Goal: Navigation & Orientation: Find specific page/section

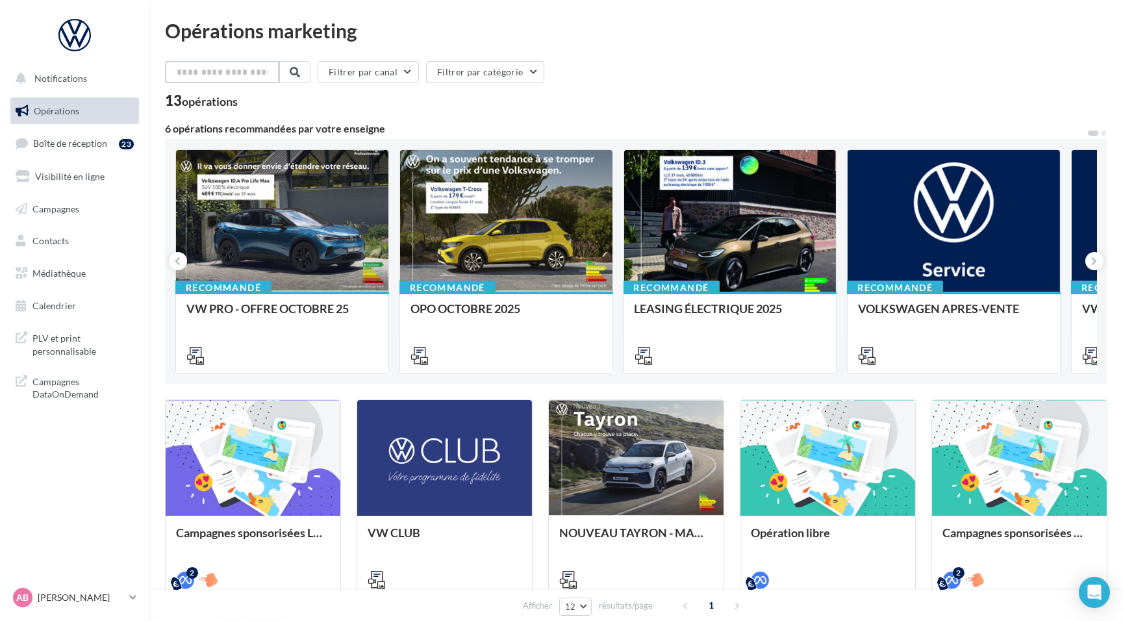
click at [251, 77] on input "text" at bounding box center [222, 72] width 114 height 22
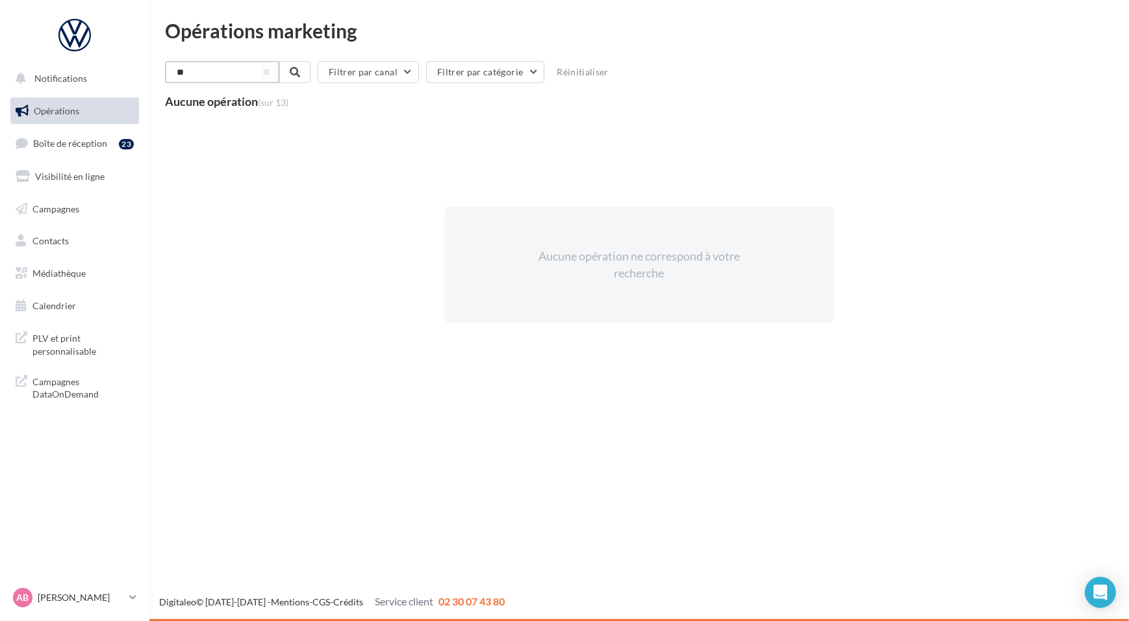
type input "*"
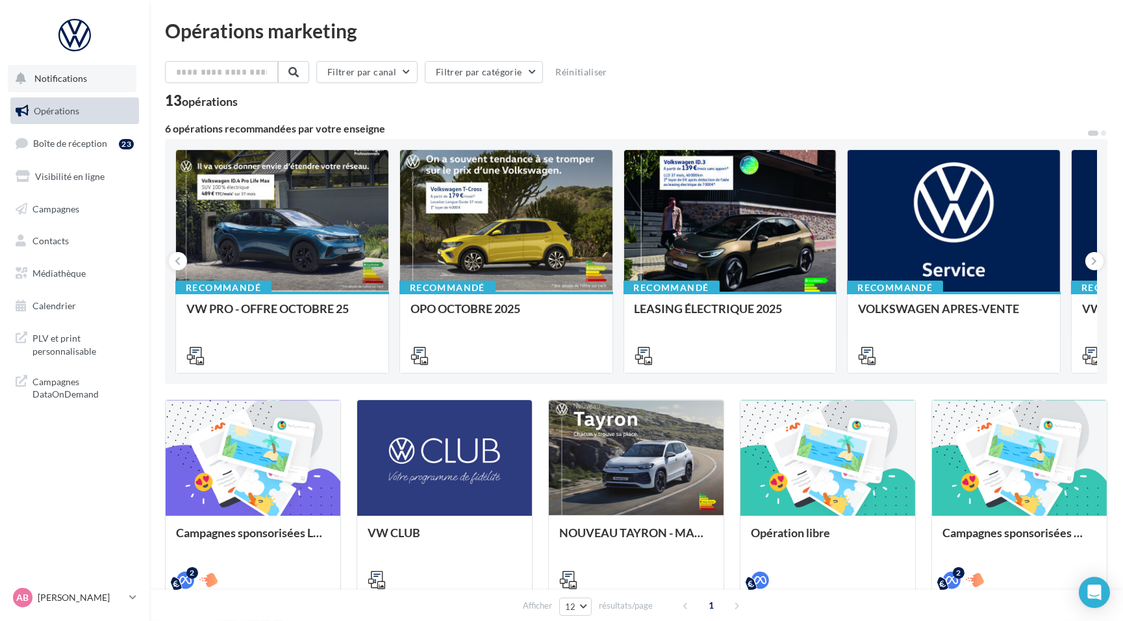
click at [62, 84] on button "Notifications" at bounding box center [72, 78] width 129 height 27
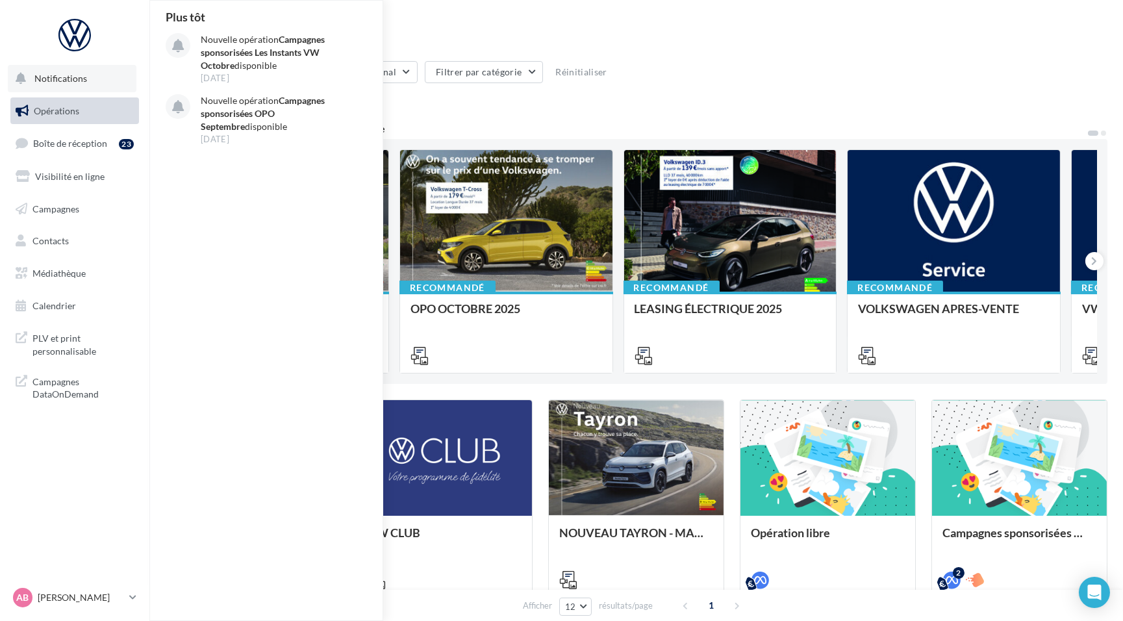
click at [62, 84] on button "Notifications Plus tôt Nouvelle opération Campagnes sponsorisées Les Instants V…" at bounding box center [72, 78] width 129 height 27
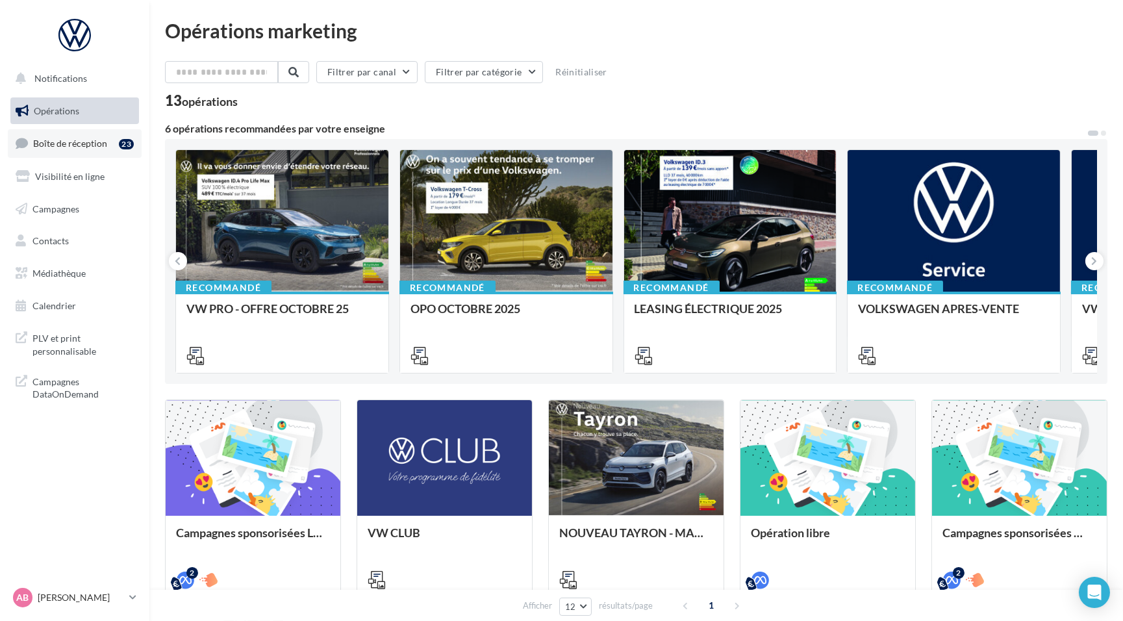
click at [58, 141] on span "Boîte de réception" at bounding box center [70, 143] width 74 height 11
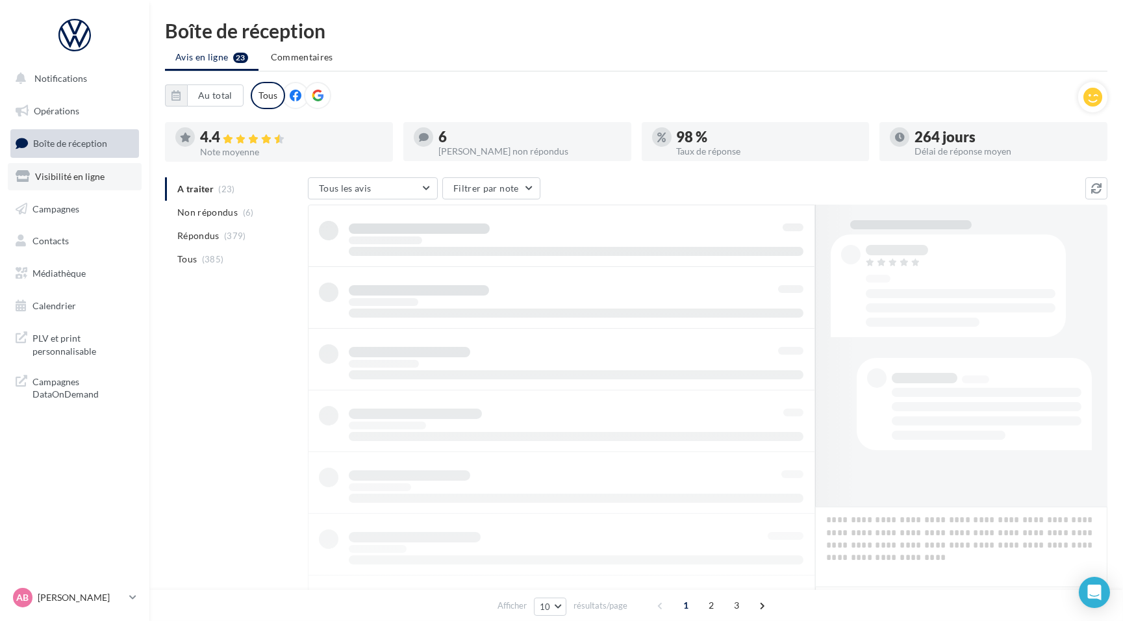
click at [55, 182] on link "Visibilité en ligne" at bounding box center [75, 176] width 134 height 27
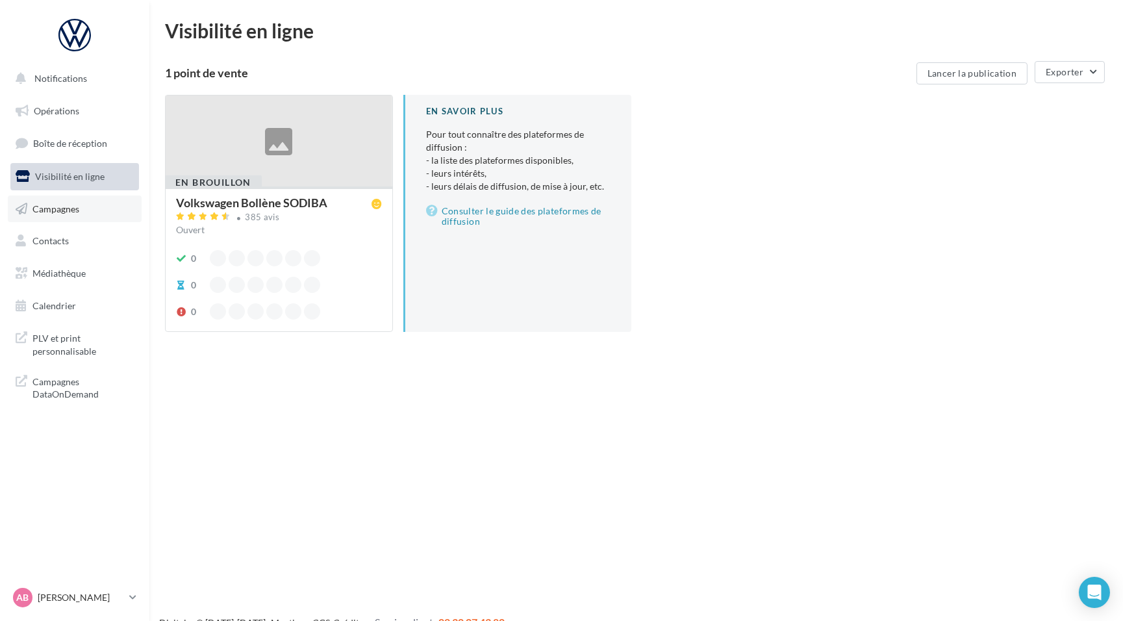
click at [42, 214] on link "Campagnes" at bounding box center [75, 209] width 134 height 27
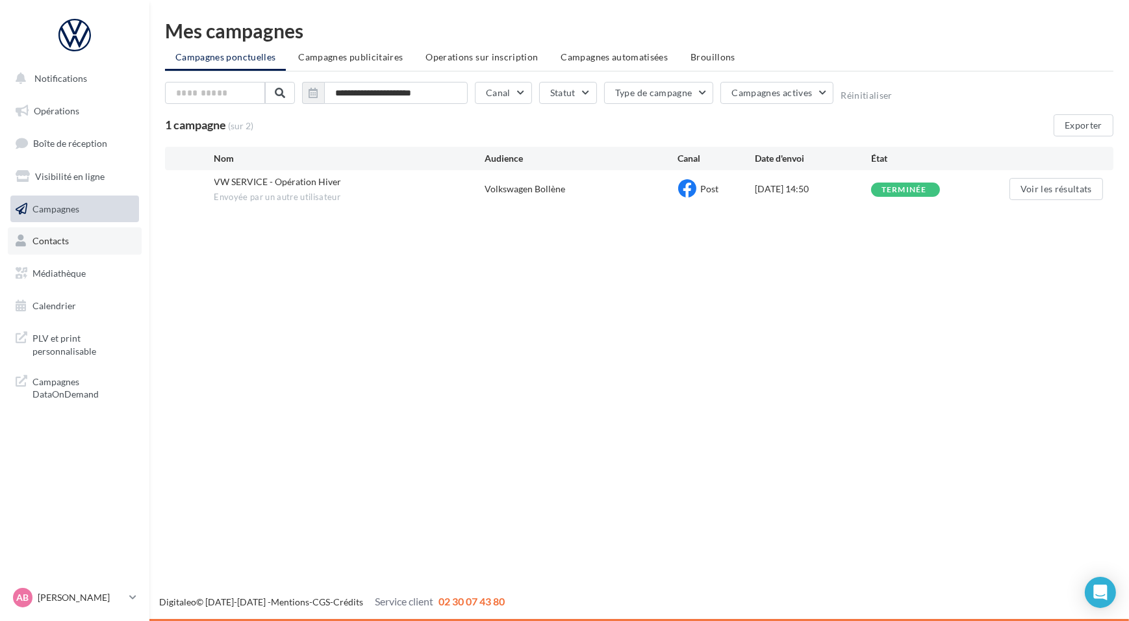
click at [49, 242] on span "Contacts" at bounding box center [50, 240] width 36 height 11
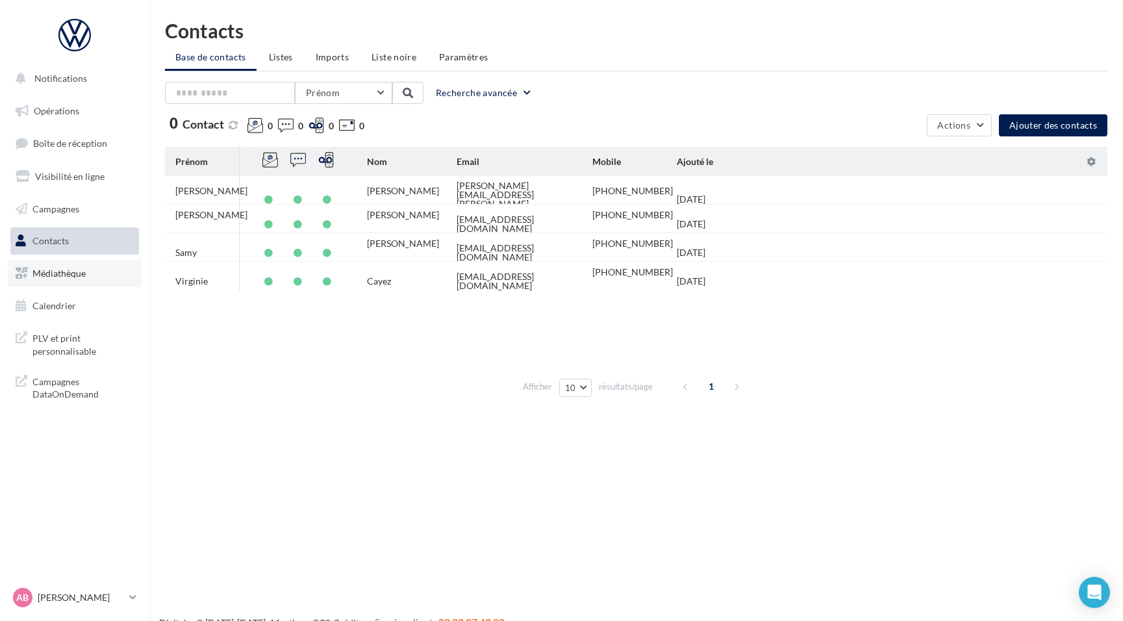
click at [76, 273] on span "Médiathèque" at bounding box center [58, 273] width 53 height 11
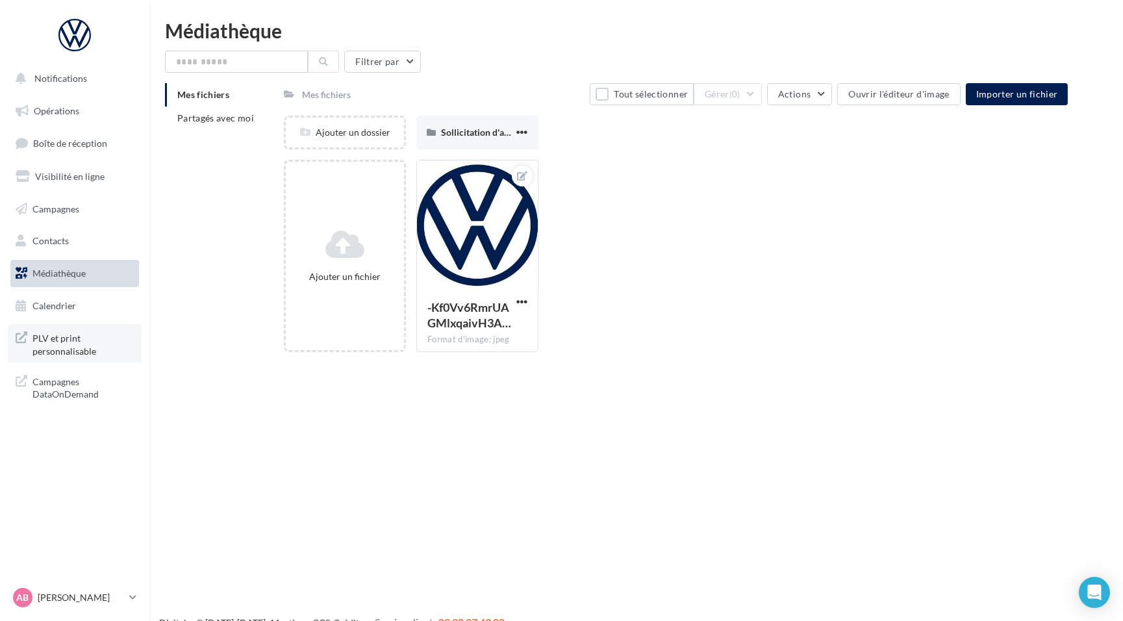
click at [51, 345] on span "PLV et print personnalisable" at bounding box center [82, 343] width 101 height 28
